Goal: Task Accomplishment & Management: Complete application form

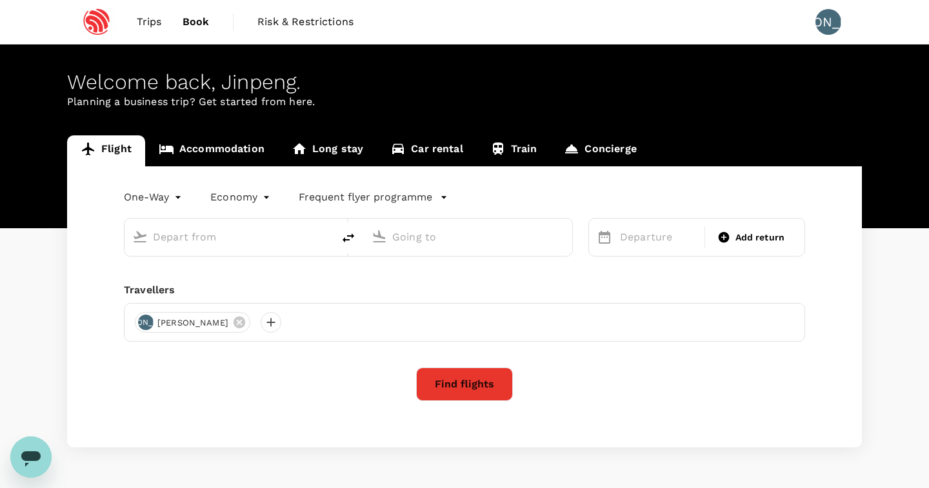
type input "Singapore Changi (SIN)"
type input "Shanghai Pudong Intl (PVG)"
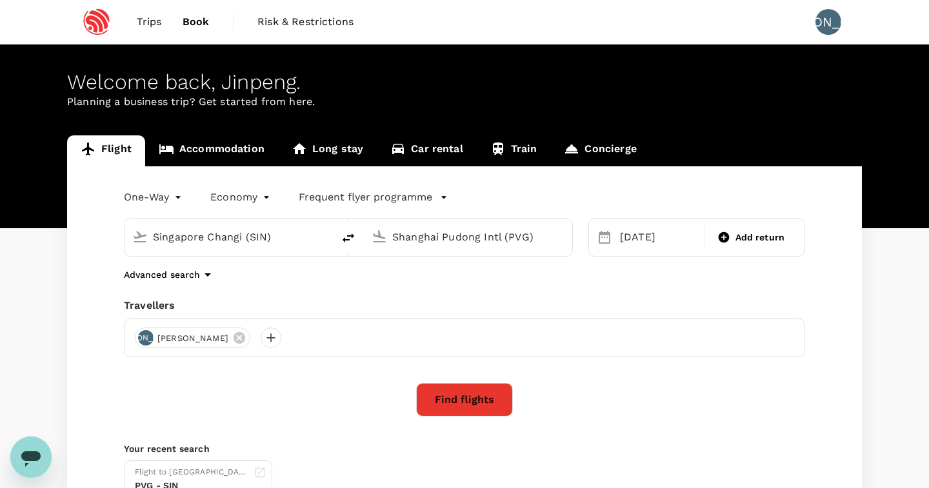
click at [155, 19] on span "Trips" at bounding box center [149, 21] width 25 height 15
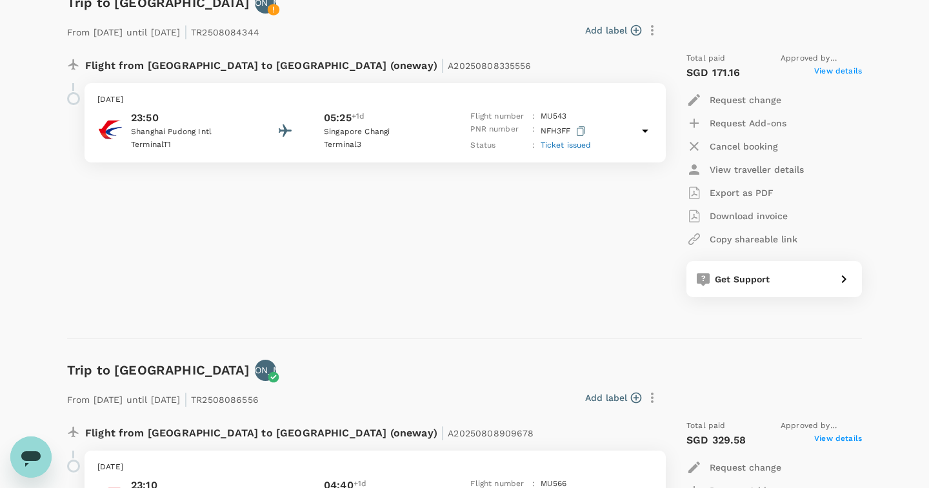
scroll to position [186, 0]
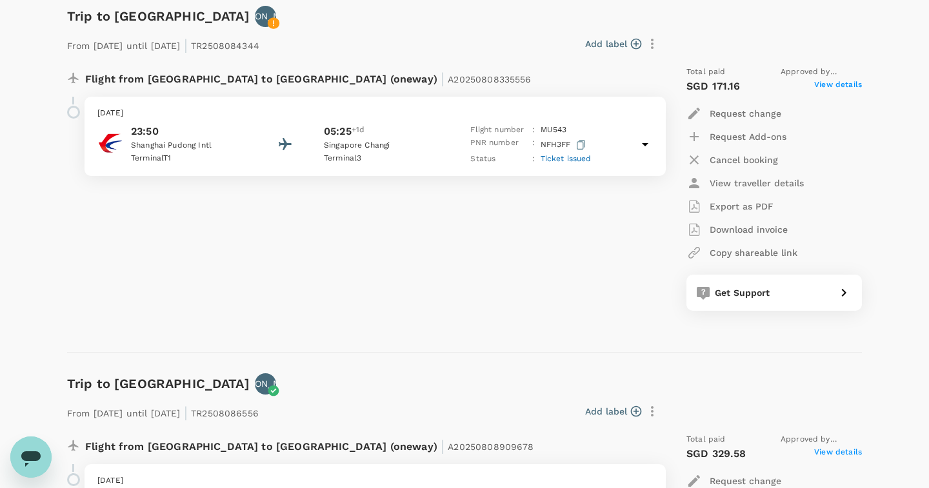
click at [755, 113] on p "Request change" at bounding box center [746, 113] width 72 height 13
click at [751, 138] on li "Change travel dates" at bounding box center [758, 143] width 145 height 23
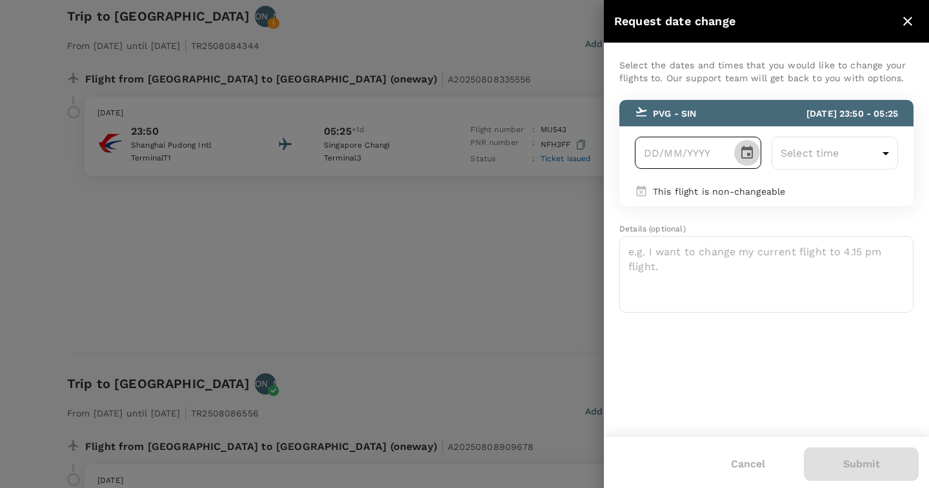
click at [744, 154] on icon "Choose date" at bounding box center [746, 152] width 15 height 15
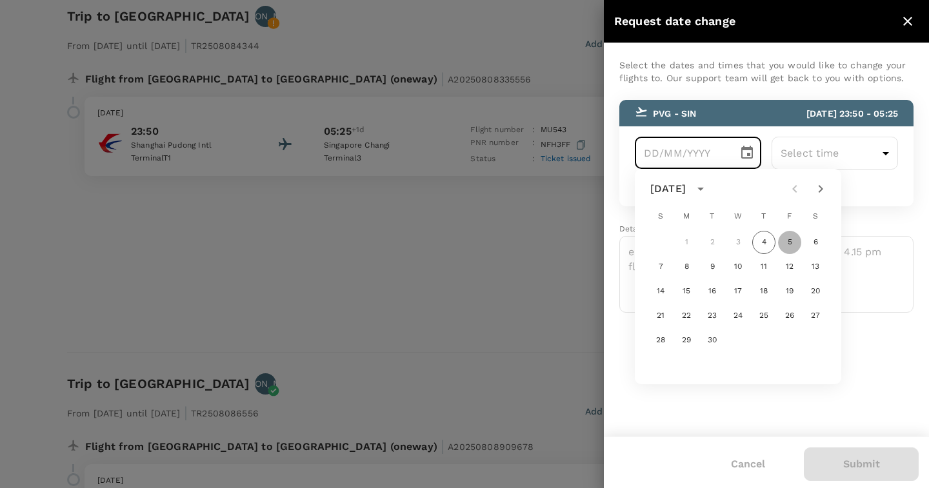
click at [788, 246] on button "5" at bounding box center [789, 242] width 23 height 23
type input "[DATE]"
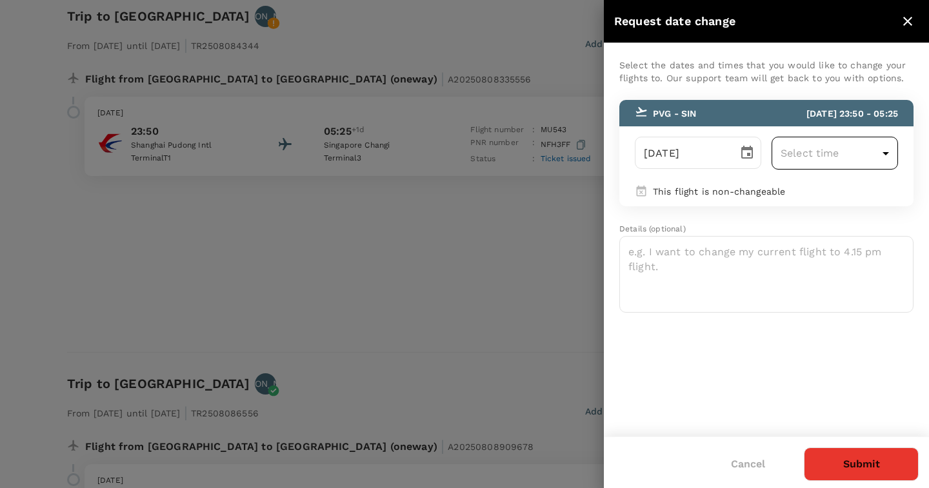
click at [846, 156] on body "Trips Book Risk & Restrictions JA Trips ​ ​ Upcoming Past Cancelled/Rejected Wh…" at bounding box center [464, 320] width 929 height 1013
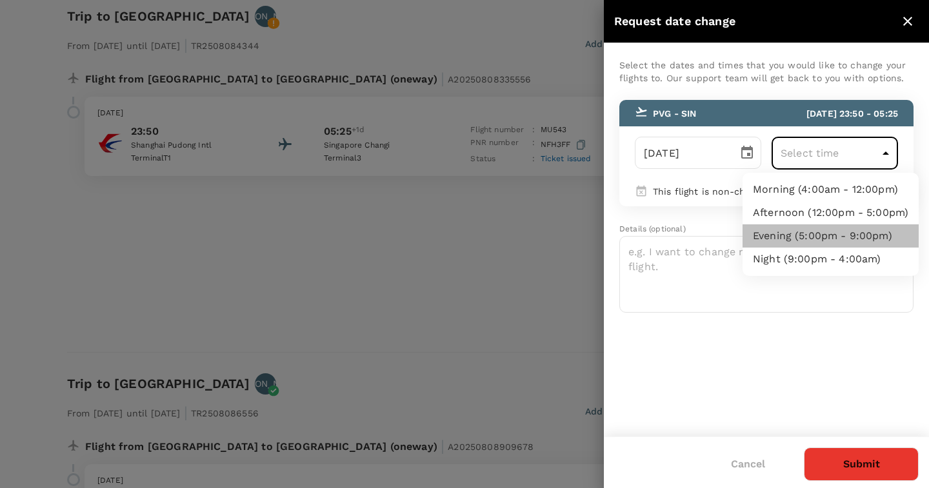
click at [833, 241] on li "Evening (5:00pm - 9:00pm)" at bounding box center [831, 235] width 176 height 23
type input "17:00-21:00"
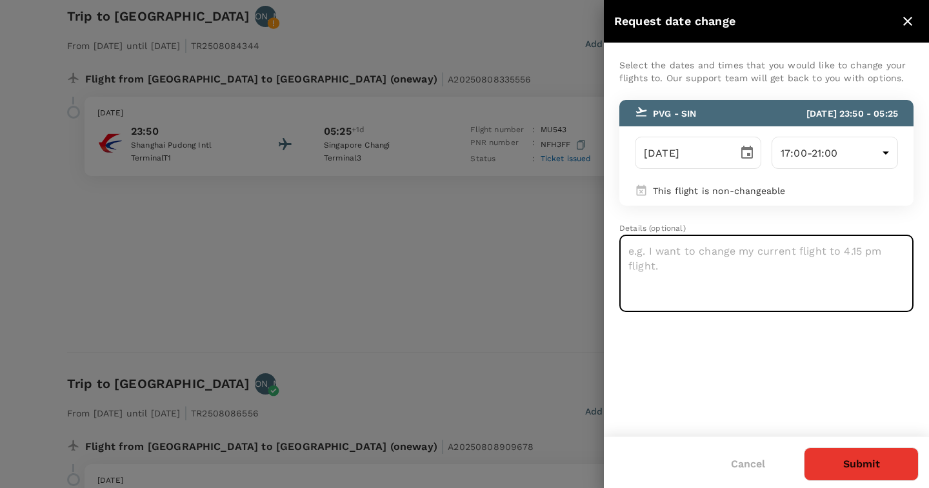
click at [733, 269] on textarea at bounding box center [766, 273] width 294 height 77
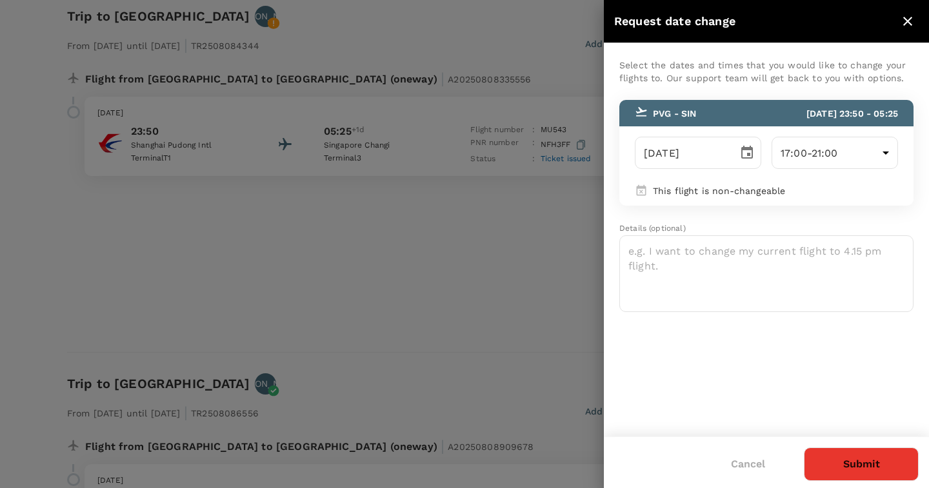
click at [664, 189] on p "This flight is non-changeable" at bounding box center [775, 191] width 245 height 13
click at [702, 189] on p "This flight is non-changeable" at bounding box center [775, 191] width 245 height 13
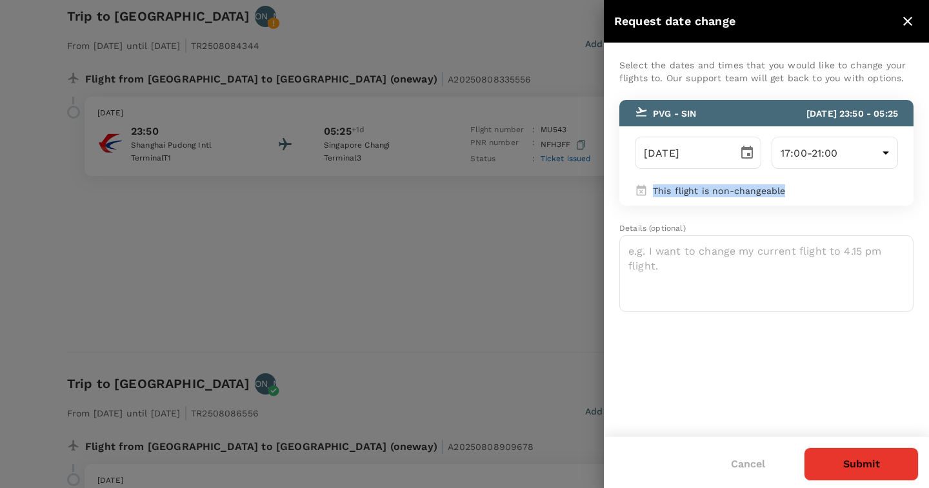
click at [702, 189] on p "This flight is non-changeable" at bounding box center [775, 191] width 245 height 13
click at [650, 191] on div "This flight is non-changeable" at bounding box center [773, 189] width 250 height 21
click at [683, 191] on p "This flight is non-changeable" at bounding box center [775, 191] width 245 height 13
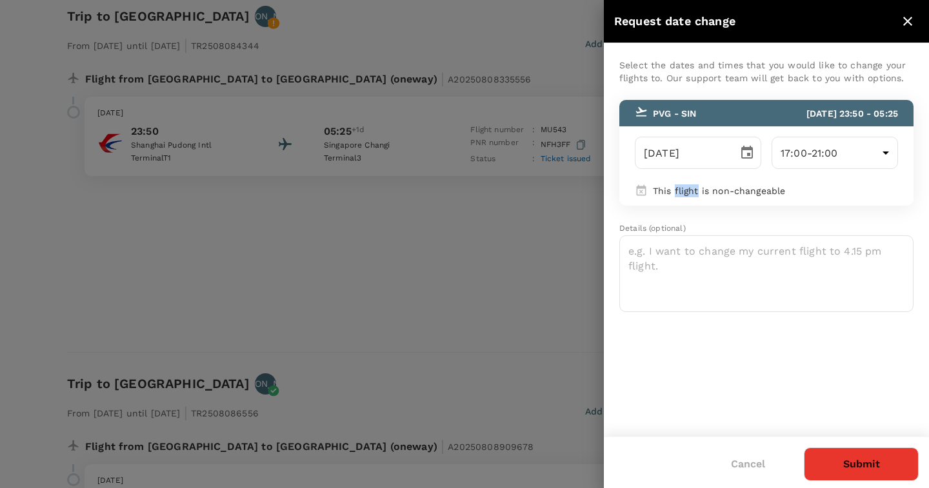
click at [683, 191] on p "This flight is non-changeable" at bounding box center [775, 191] width 245 height 13
click at [675, 191] on p "This flight is non-changeable" at bounding box center [775, 191] width 245 height 13
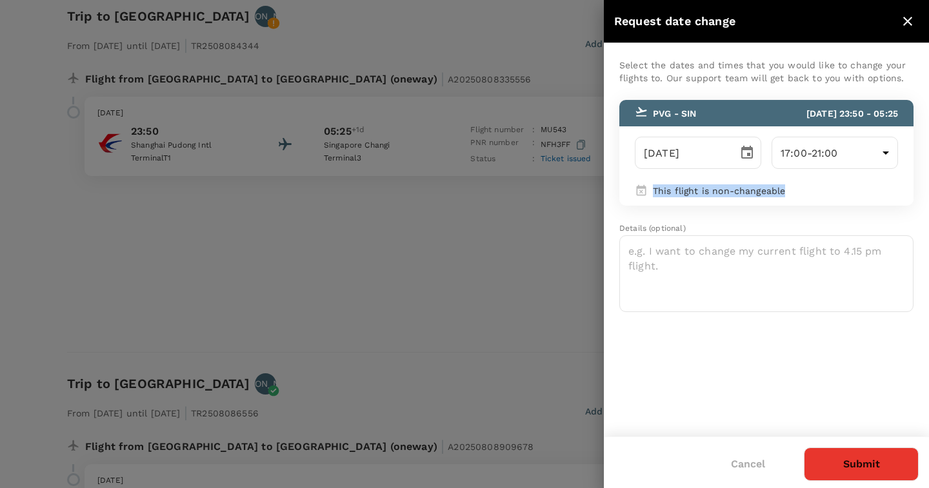
click at [690, 191] on p "This flight is non-changeable" at bounding box center [775, 191] width 245 height 13
click at [664, 191] on p "This flight is non-changeable" at bounding box center [775, 191] width 245 height 13
click at [670, 194] on p "This flight is non-changeable" at bounding box center [775, 191] width 245 height 13
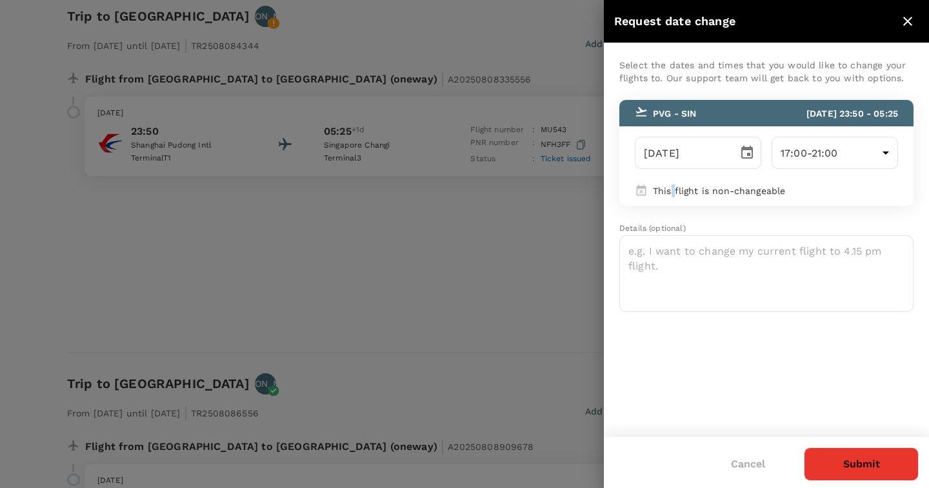
click at [670, 194] on p "This flight is non-changeable" at bounding box center [775, 191] width 245 height 13
click at [910, 21] on icon "close" at bounding box center [907, 21] width 15 height 15
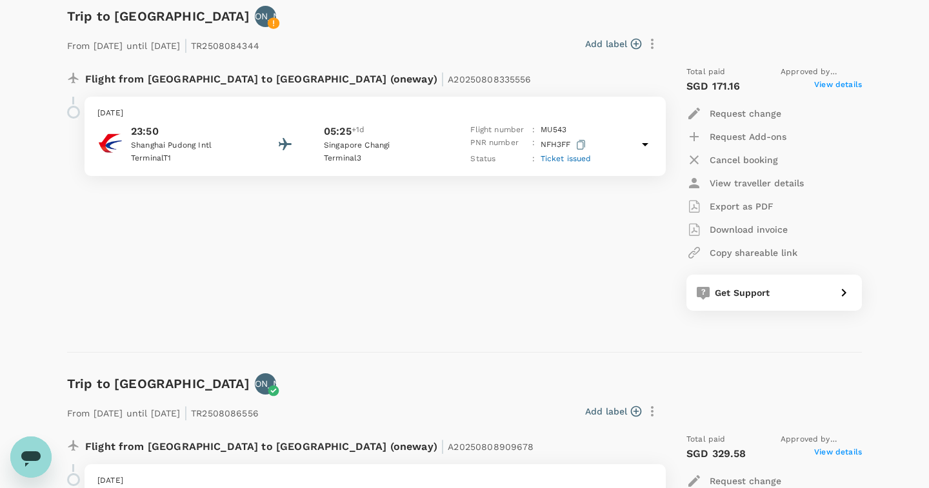
click at [446, 225] on div "Flight from [GEOGRAPHIC_DATA] to [GEOGRAPHIC_DATA] (oneway) | A20250808335556 […" at bounding box center [359, 188] width 604 height 266
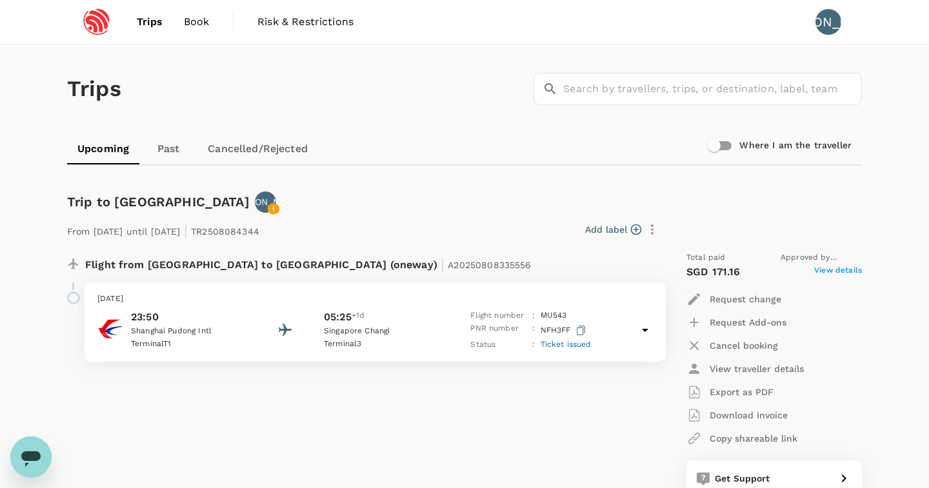
scroll to position [0, 0]
click at [416, 208] on div "From [DATE] until [DATE] | TR2508084344 Add label Flight from [GEOGRAPHIC_DATA]…" at bounding box center [453, 354] width 815 height 325
